Goal: Task Accomplishment & Management: Manage account settings

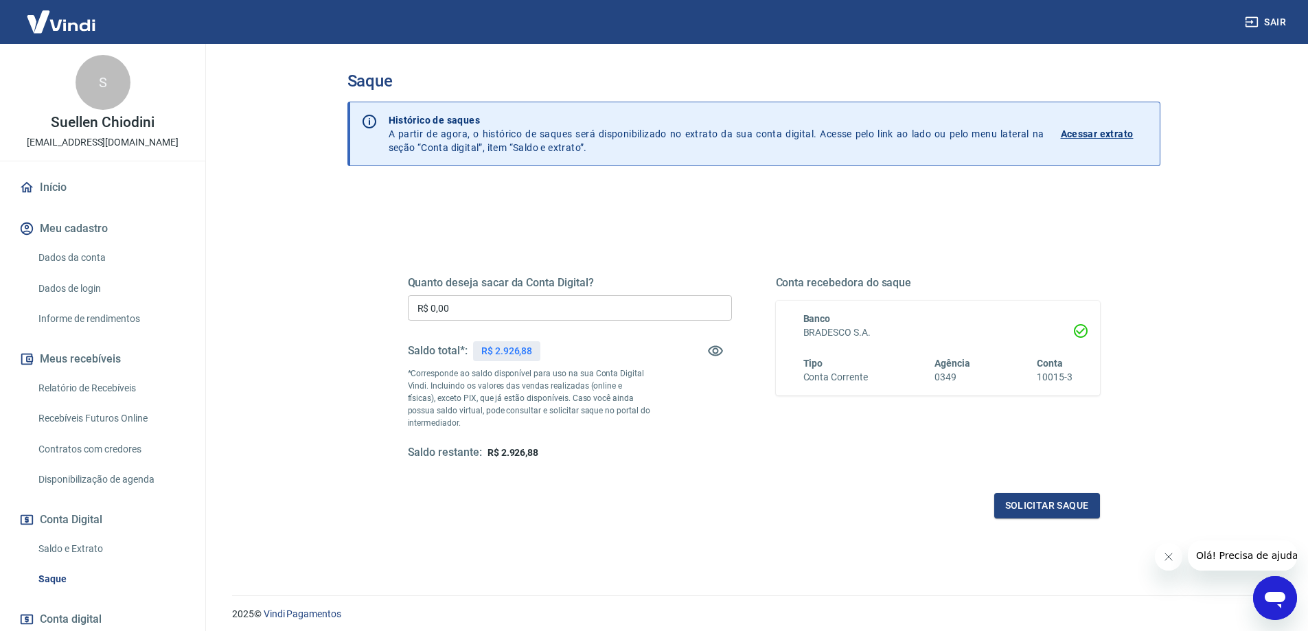
click at [661, 203] on div "Quanto deseja sacar da Conta Digital? R$ 0,00 ​ Saldo total*: R$ 2.926,88 *Corr…" at bounding box center [753, 433] width 813 height 491
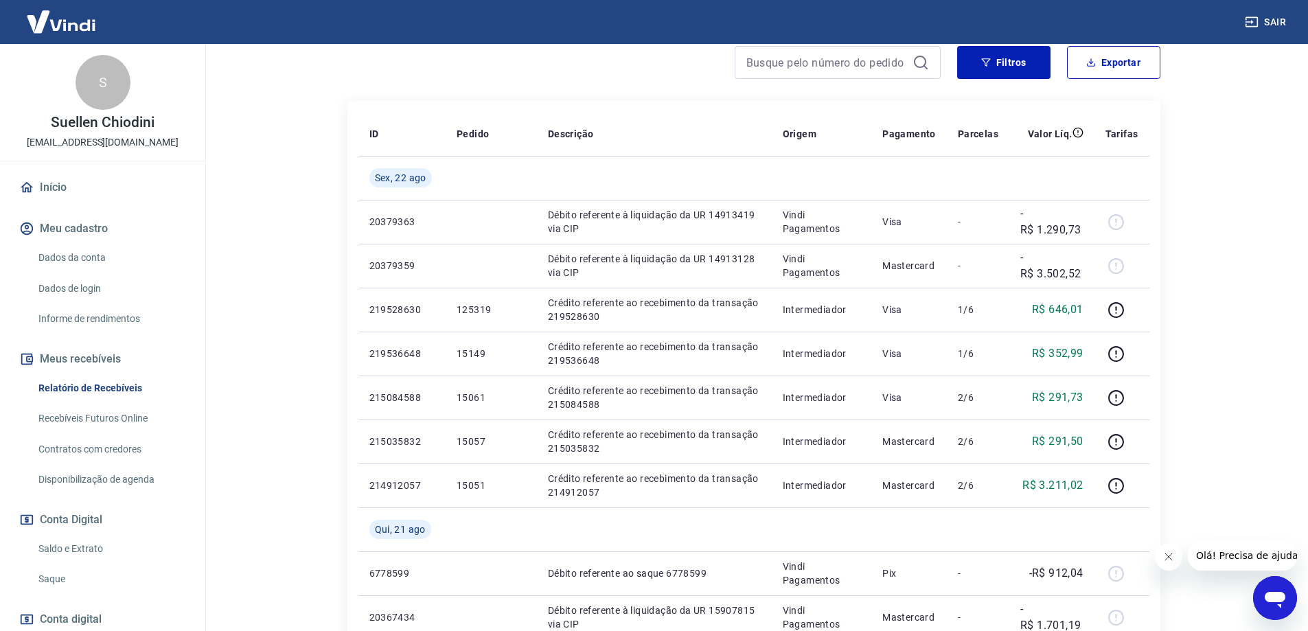
scroll to position [206, 0]
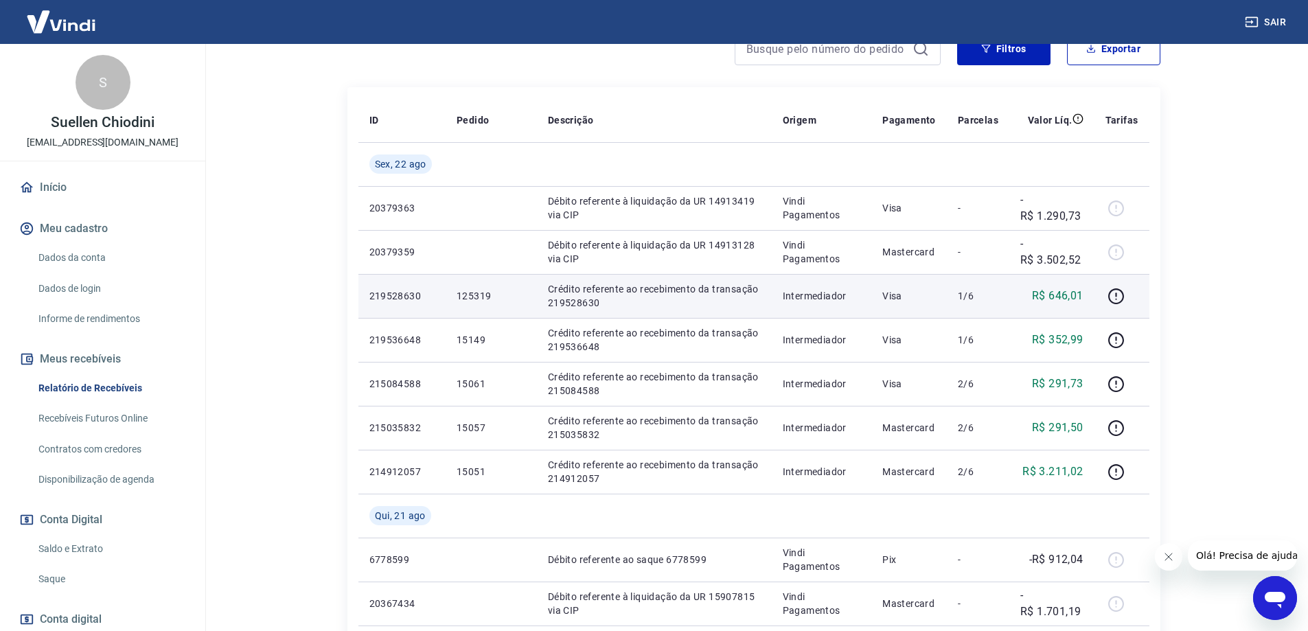
click at [395, 295] on p "219528630" at bounding box center [401, 296] width 65 height 14
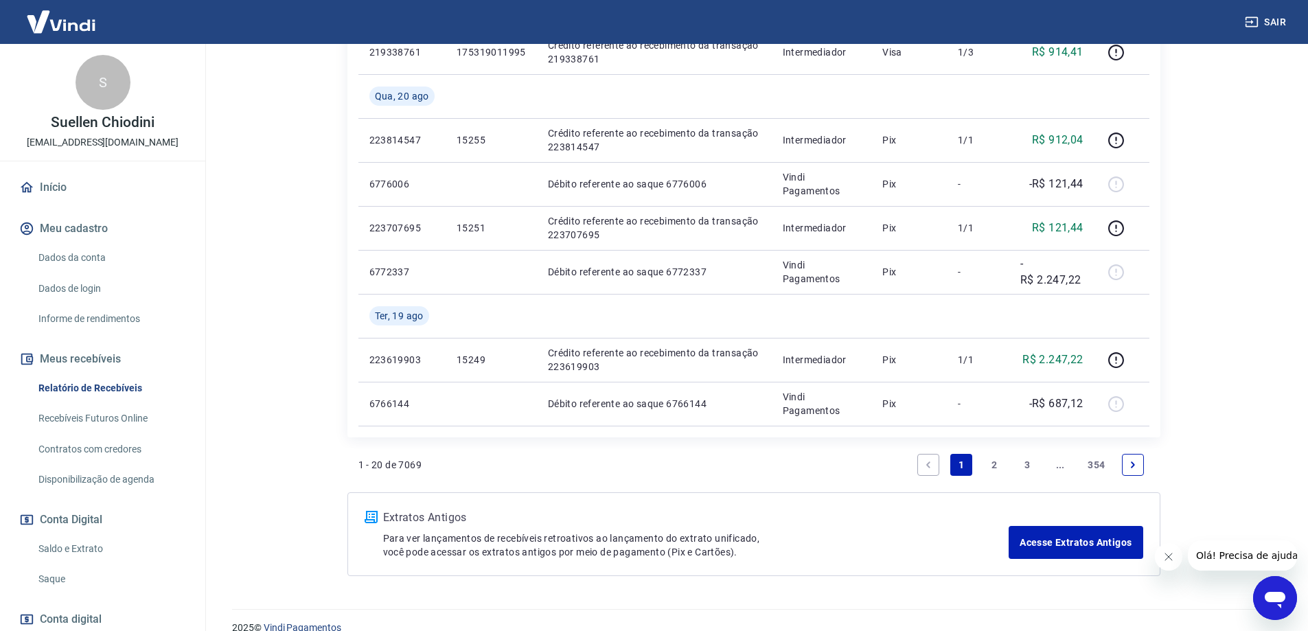
scroll to position [997, 0]
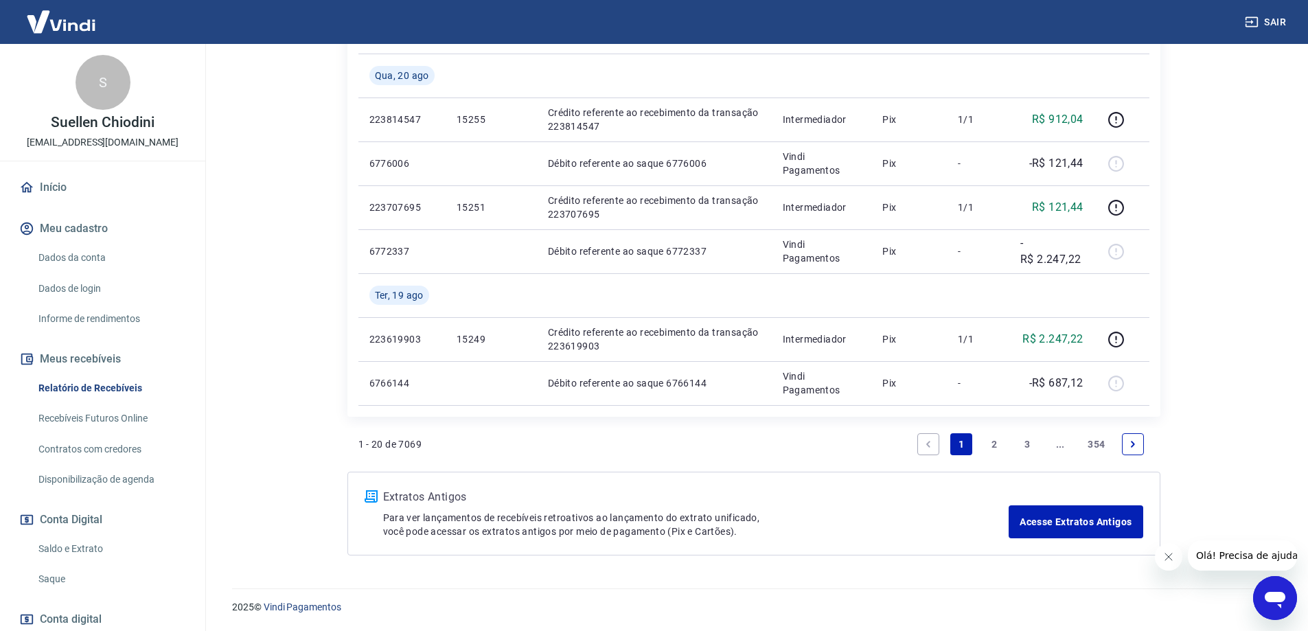
click at [997, 443] on link "2" at bounding box center [994, 444] width 22 height 22
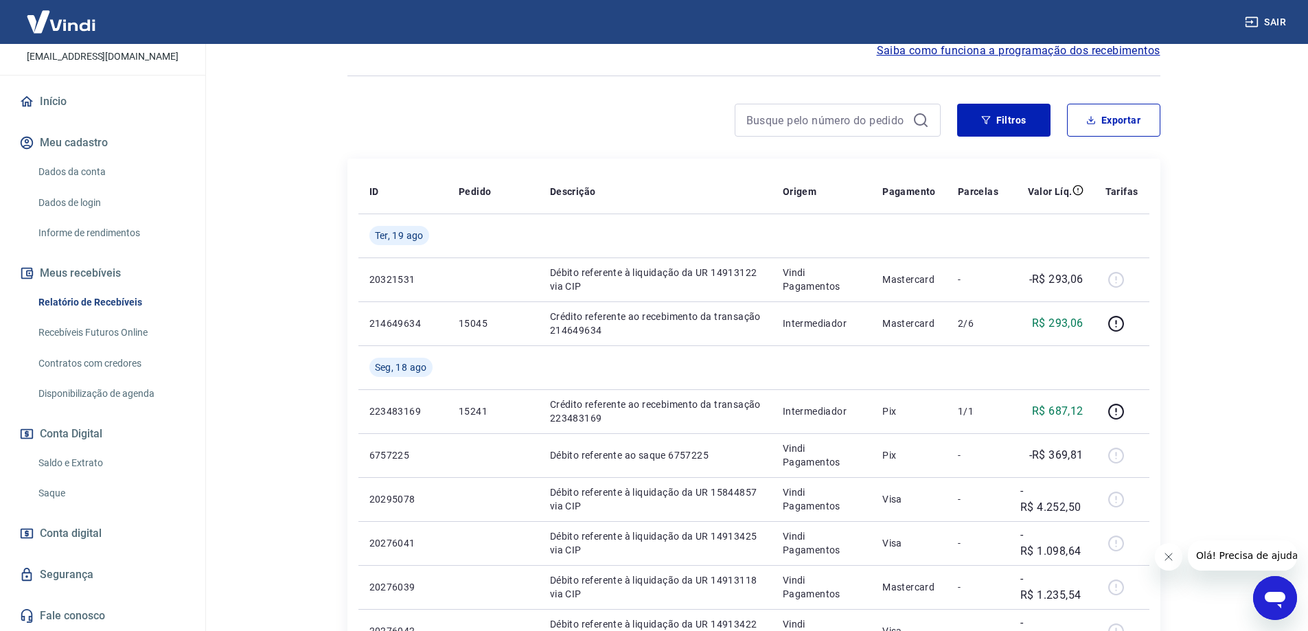
scroll to position [137, 0]
click at [108, 299] on link "Relatório de Recebíveis" at bounding box center [111, 302] width 156 height 28
